Goal: Task Accomplishment & Management: Manage account settings

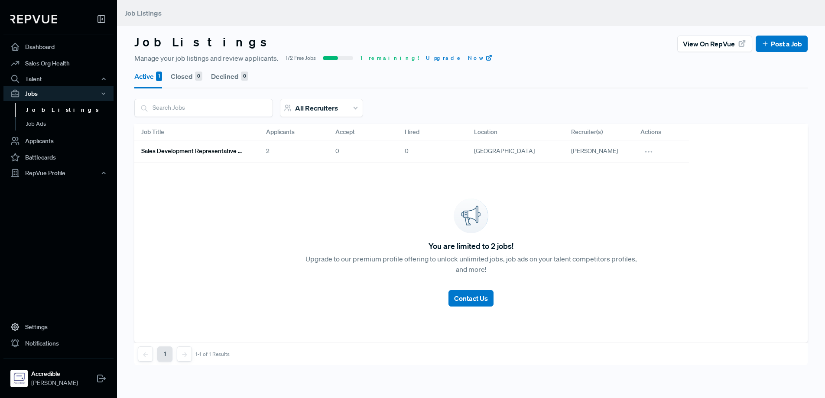
click at [223, 152] on h6 "Sales Development Representative Remote - US Based - EST Preferred" at bounding box center [193, 150] width 104 height 7
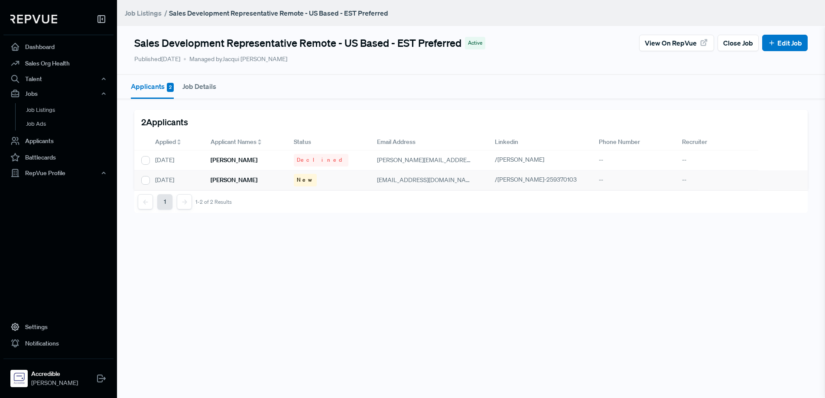
click at [228, 178] on h6 "[PERSON_NAME]" at bounding box center [233, 179] width 47 height 7
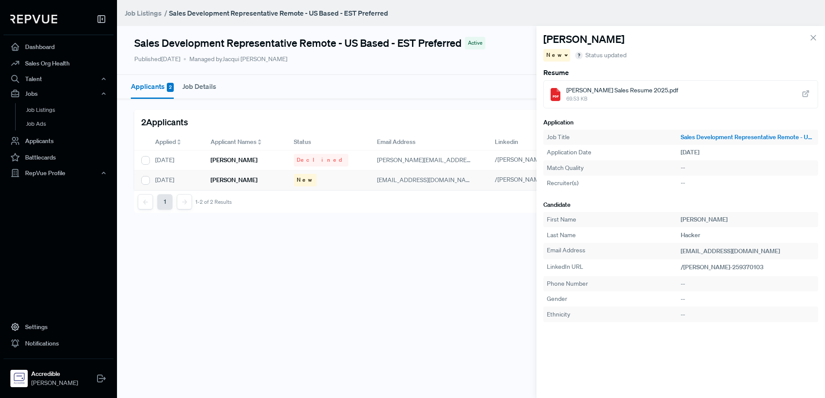
click at [634, 89] on span "[PERSON_NAME] Sales Resume 2025.pdf" at bounding box center [622, 90] width 112 height 9
drag, startPoint x: 812, startPoint y: 37, endPoint x: 791, endPoint y: 45, distance: 22.2
click at [812, 37] on icon at bounding box center [813, 38] width 10 height 10
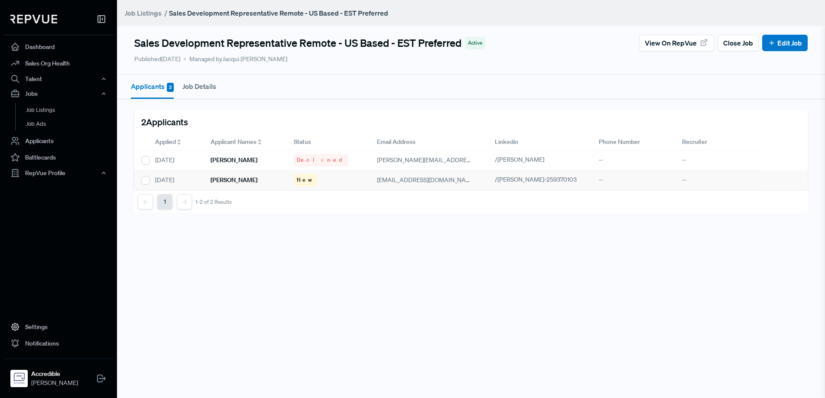
click at [302, 179] on span "New" at bounding box center [305, 180] width 17 height 8
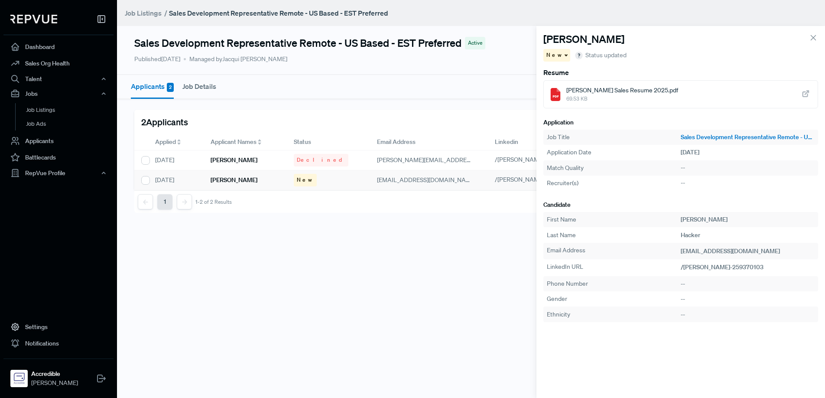
click at [563, 55] on span at bounding box center [565, 54] width 4 height 1
click at [560, 85] on span "Declined" at bounding box center [562, 85] width 24 height 8
